Goal: Go to known website: Access a specific website the user already knows

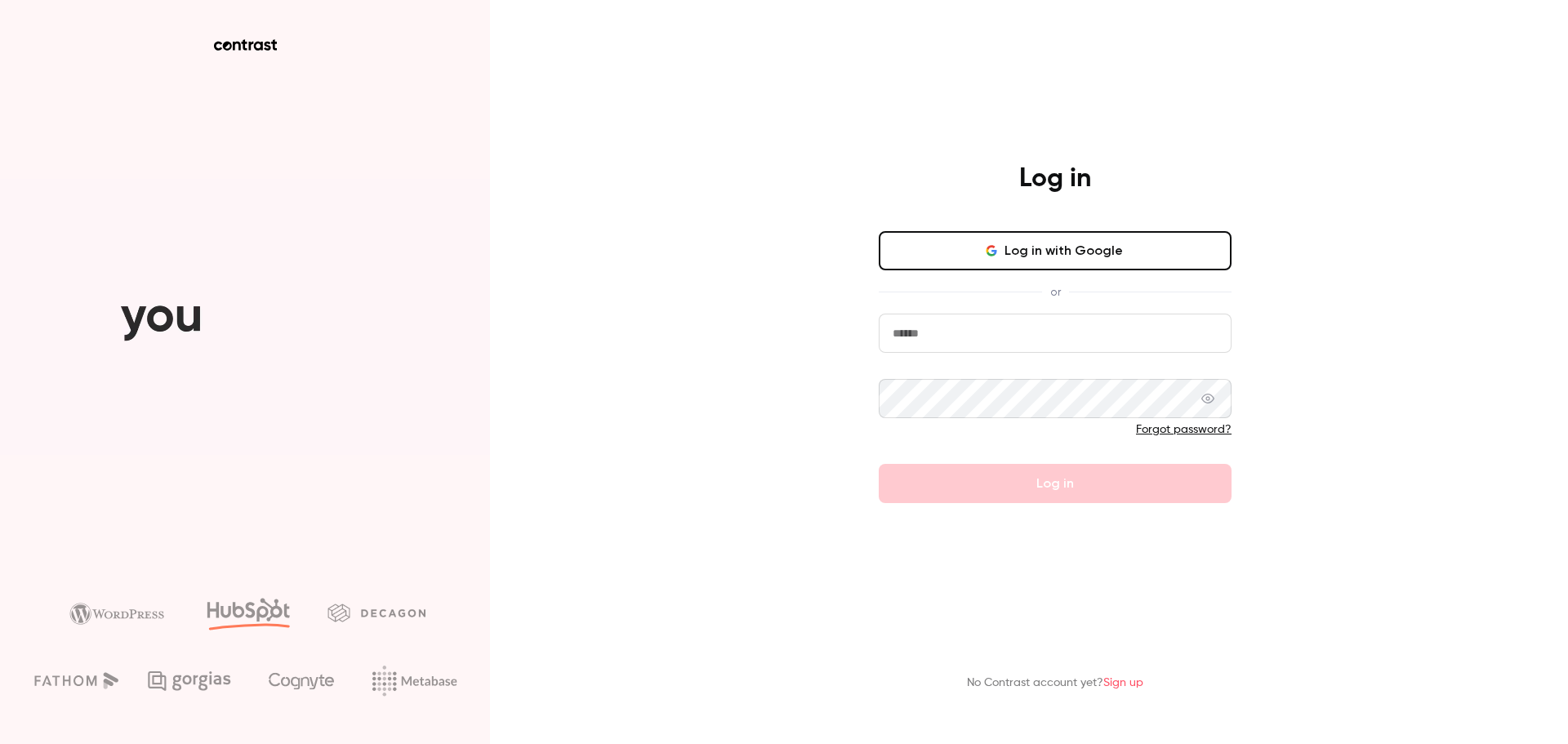
click at [1067, 254] on button "Log in with Google" at bounding box center [1055, 251] width 353 height 40
